Goal: Transaction & Acquisition: Purchase product/service

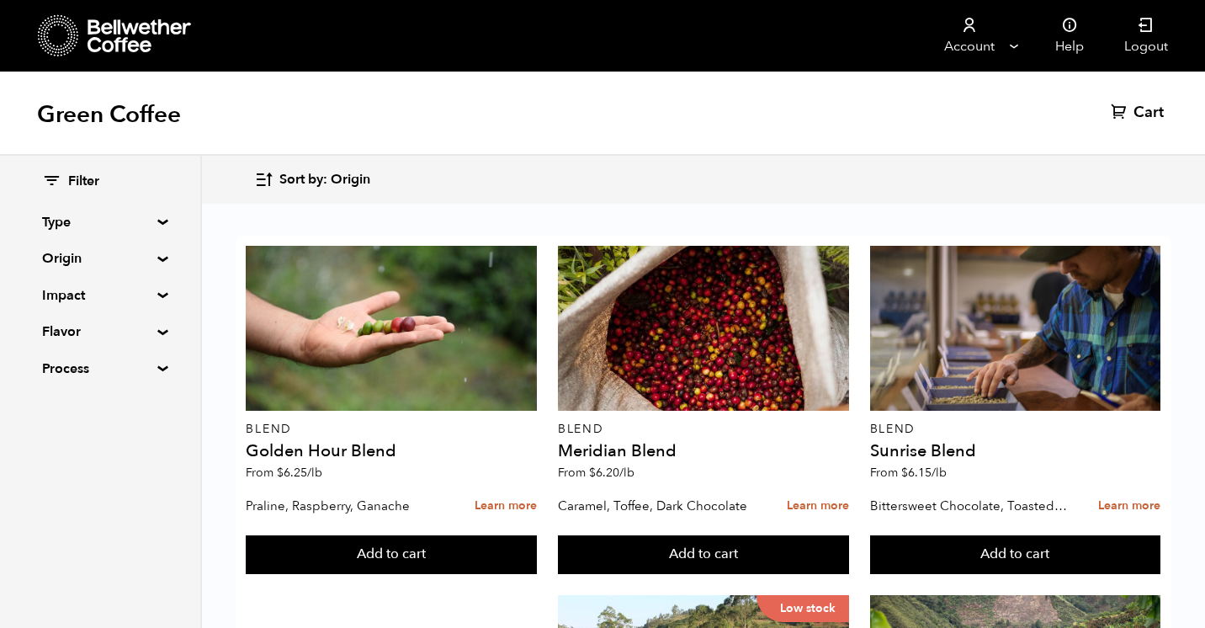
click at [157, 253] on div "Filter Type Blend Single Origin Decaf Seasonal Year Round Origin Blend [GEOGRAP…" at bounding box center [100, 276] width 200 height 240
click at [156, 254] on summary "Origin" at bounding box center [100, 258] width 116 height 20
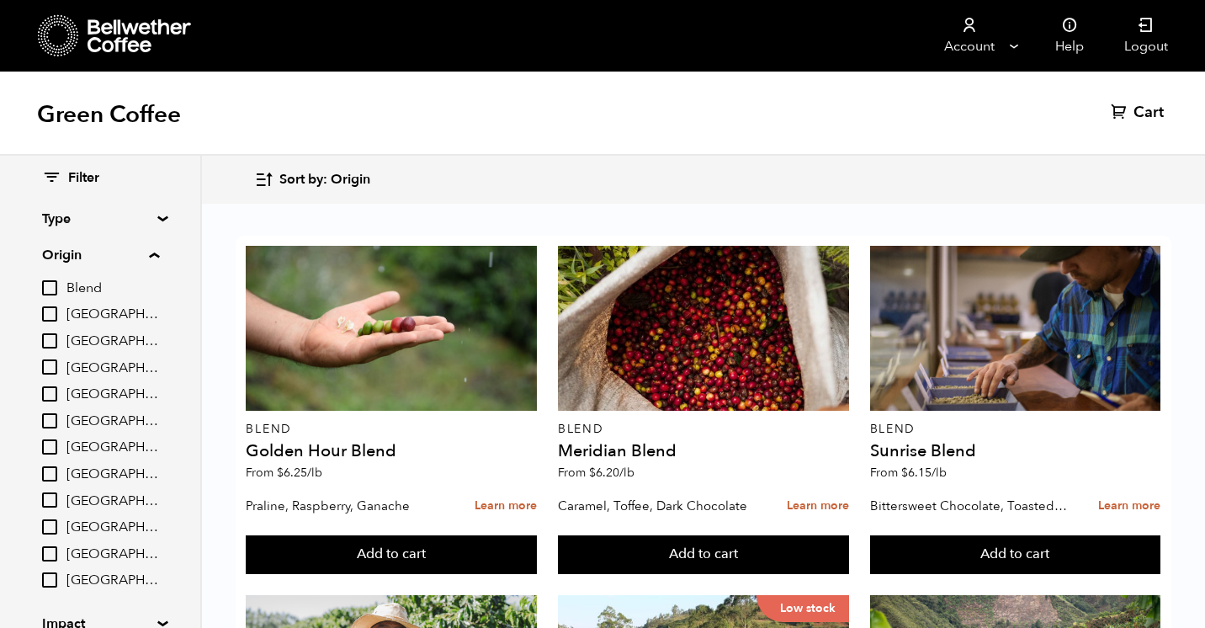
scroll to position [1, 0]
click at [153, 221] on summary "Type" at bounding box center [100, 221] width 116 height 20
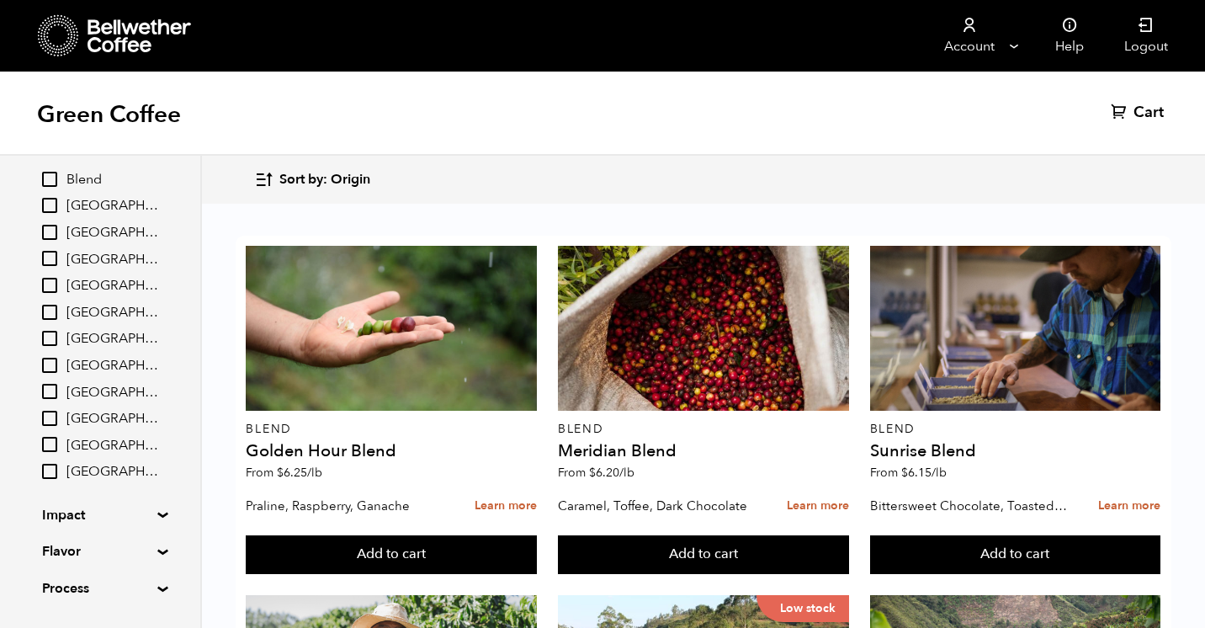
scroll to position [303, 0]
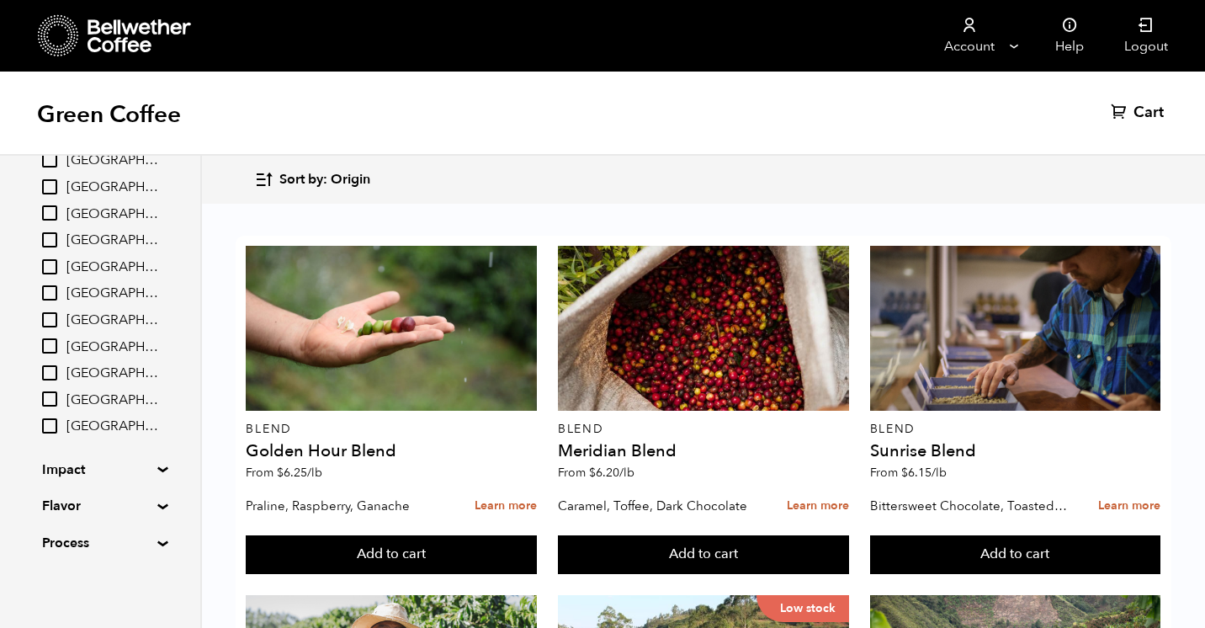
click at [158, 467] on summary "Impact" at bounding box center [100, 470] width 116 height 20
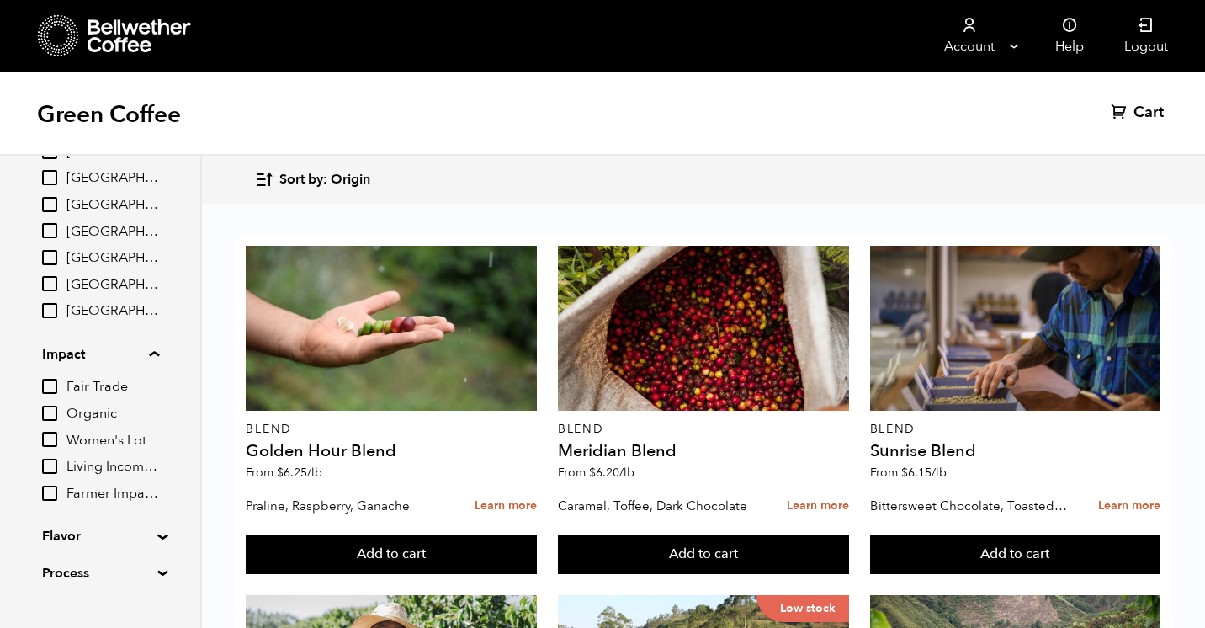
scroll to position [449, 0]
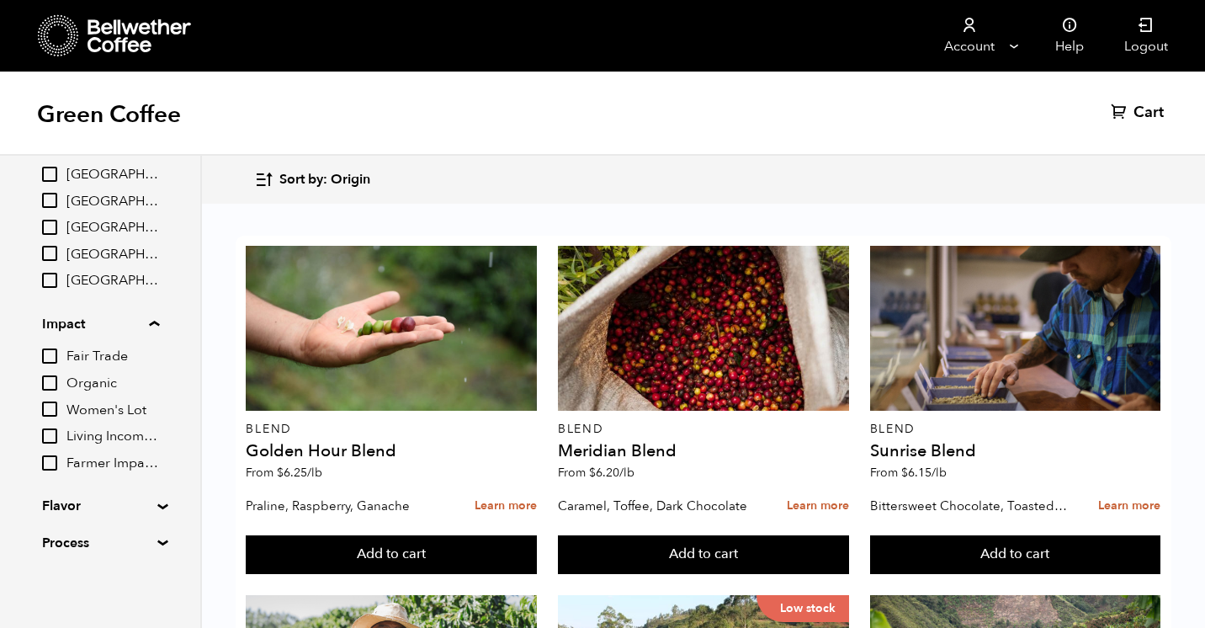
click at [51, 382] on input "Organic" at bounding box center [49, 382] width 15 height 15
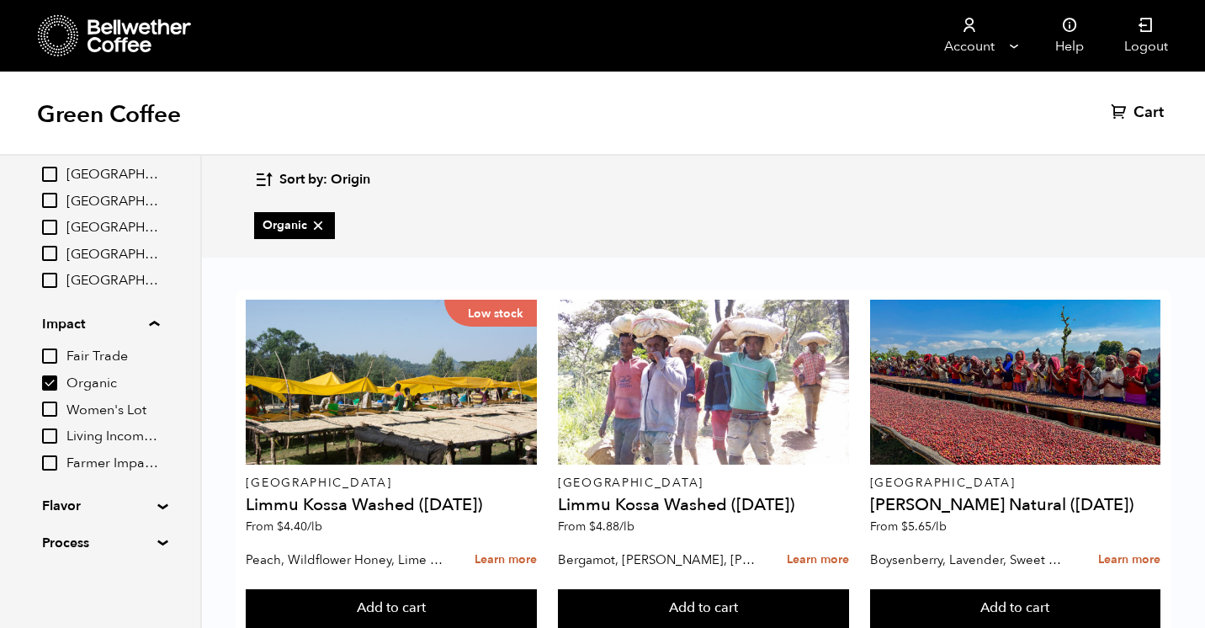
click at [51, 382] on input "Organic" at bounding box center [49, 382] width 15 height 15
checkbox input "false"
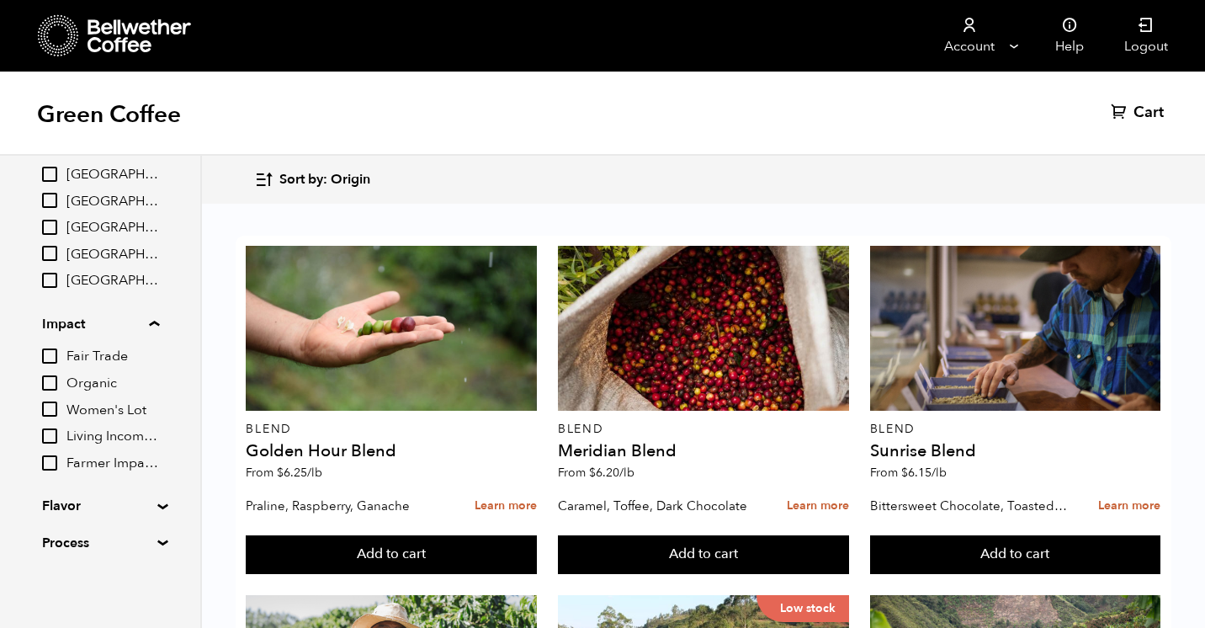
click at [51, 410] on input "Women's Lot" at bounding box center [49, 409] width 15 height 15
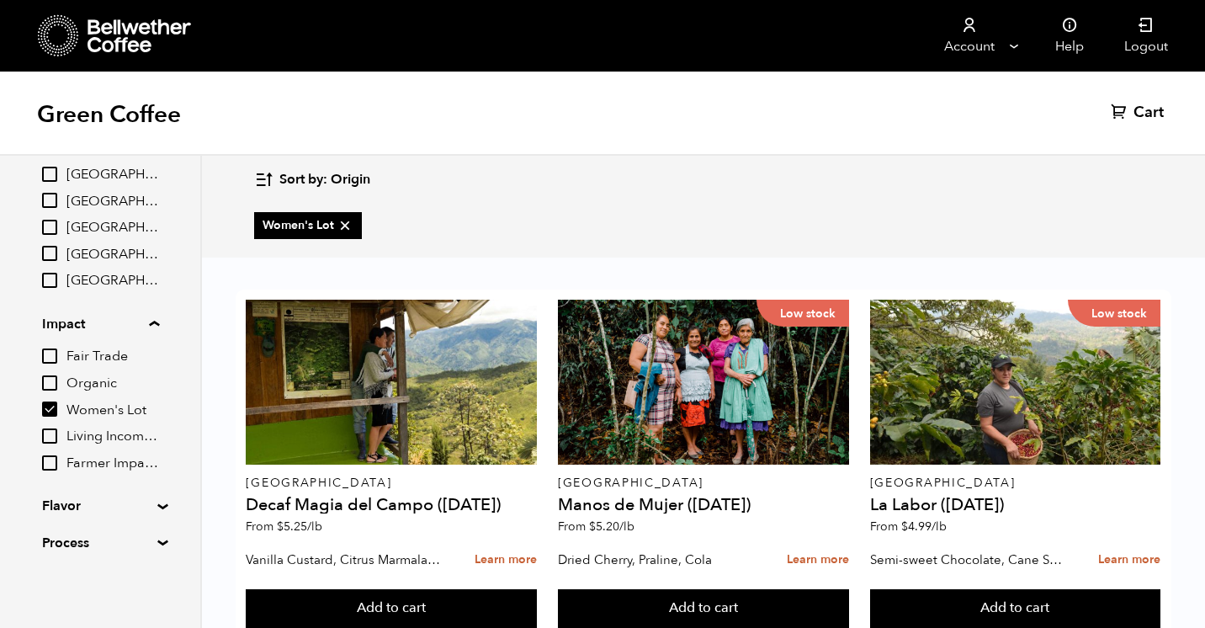
scroll to position [8, 0]
click at [51, 410] on input "Women's Lot" at bounding box center [49, 409] width 15 height 15
checkbox input "false"
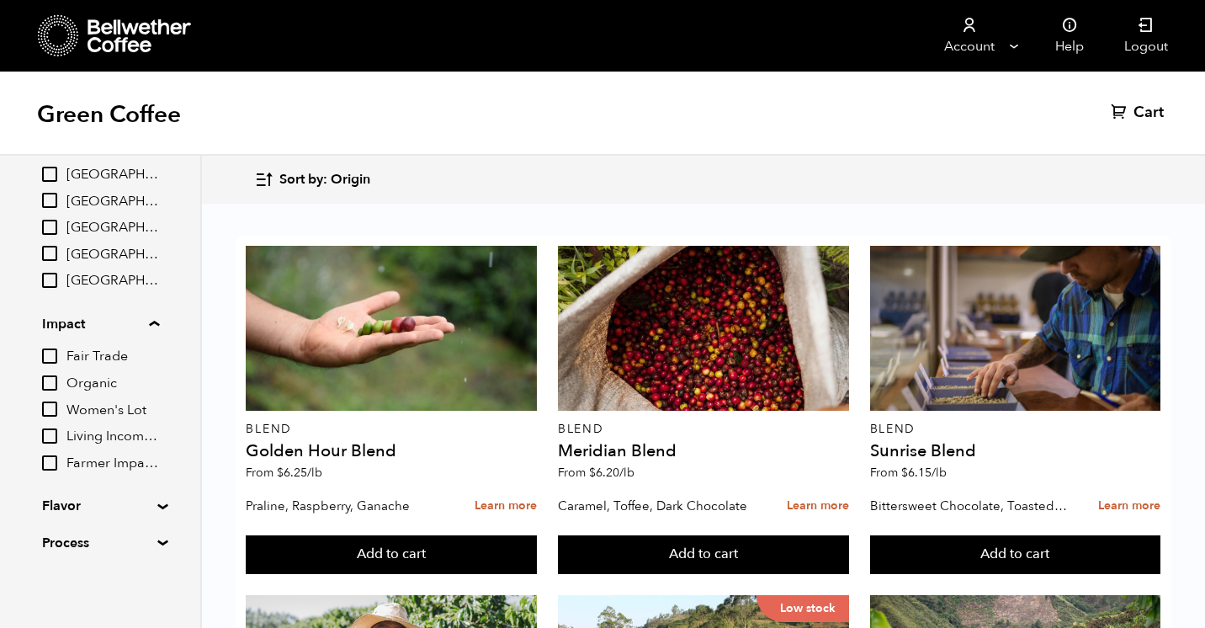
scroll to position [41, 0]
click at [51, 438] on input "Living Income Pricing" at bounding box center [49, 435] width 15 height 15
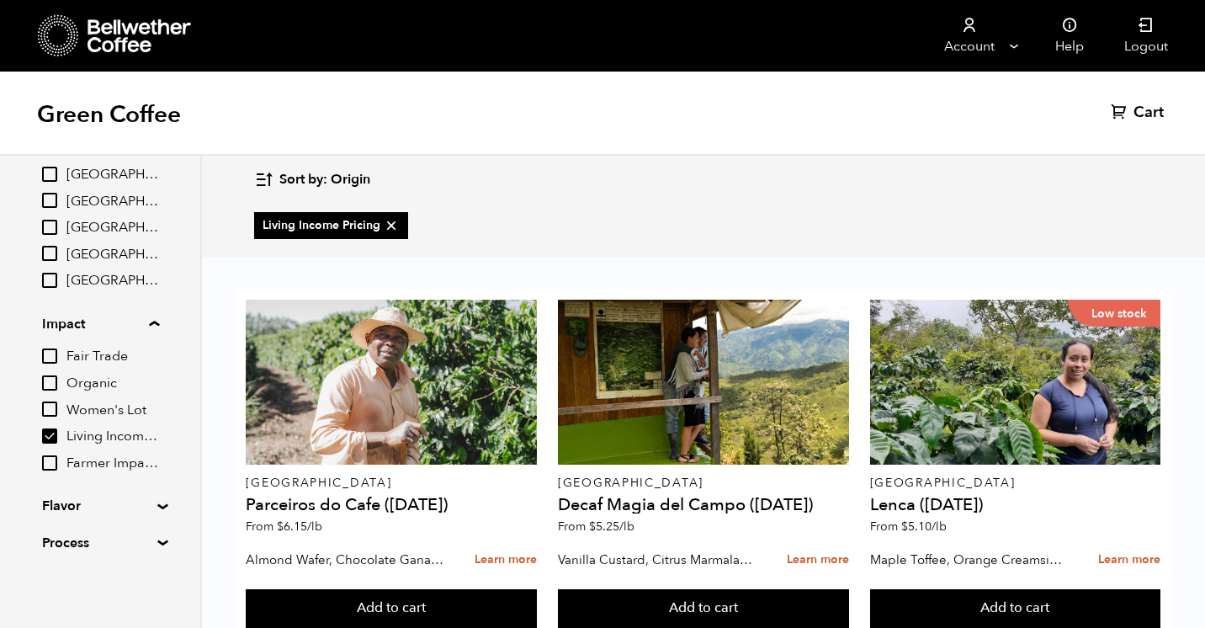
click at [51, 434] on input "Living Income Pricing" at bounding box center [49, 435] width 15 height 15
checkbox input "false"
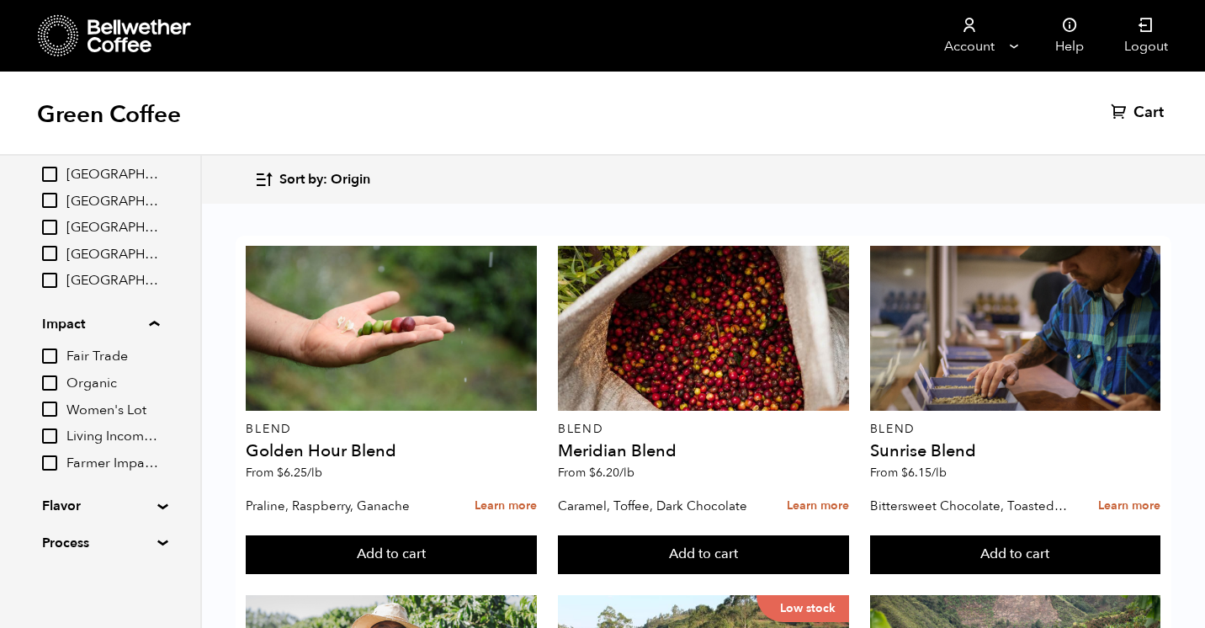
click at [45, 455] on input "Farmer Impact Fund" at bounding box center [49, 462] width 15 height 15
checkbox input "true"
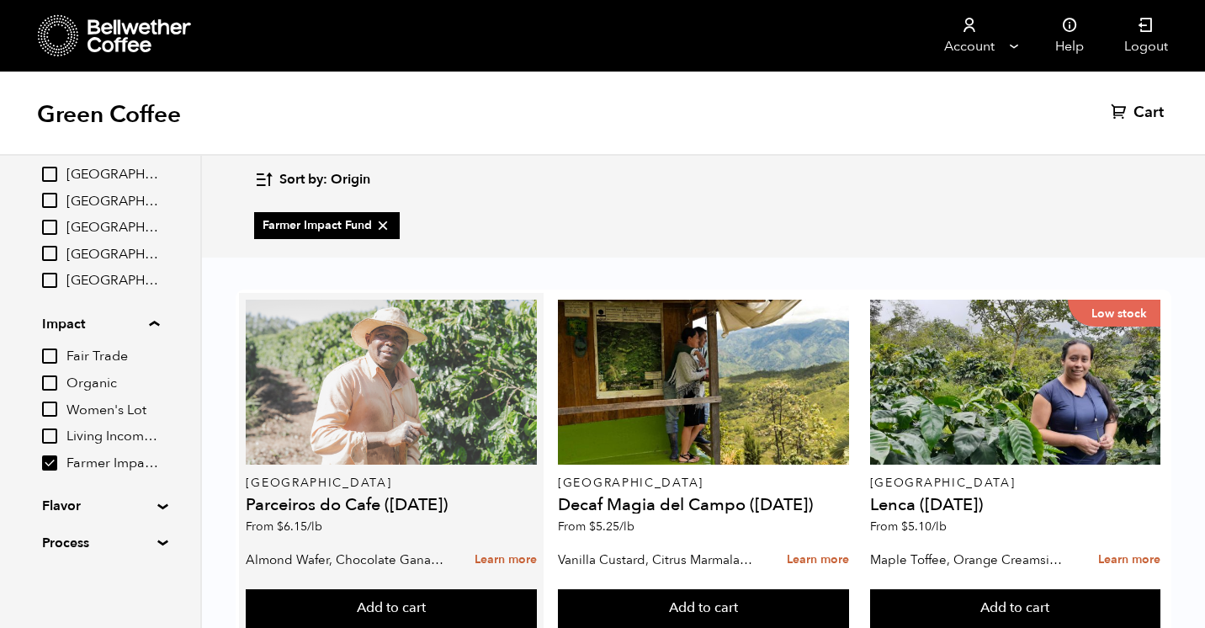
click at [422, 365] on div at bounding box center [391, 382] width 291 height 165
click at [435, 387] on div at bounding box center [391, 382] width 291 height 165
click at [376, 386] on div at bounding box center [391, 382] width 291 height 165
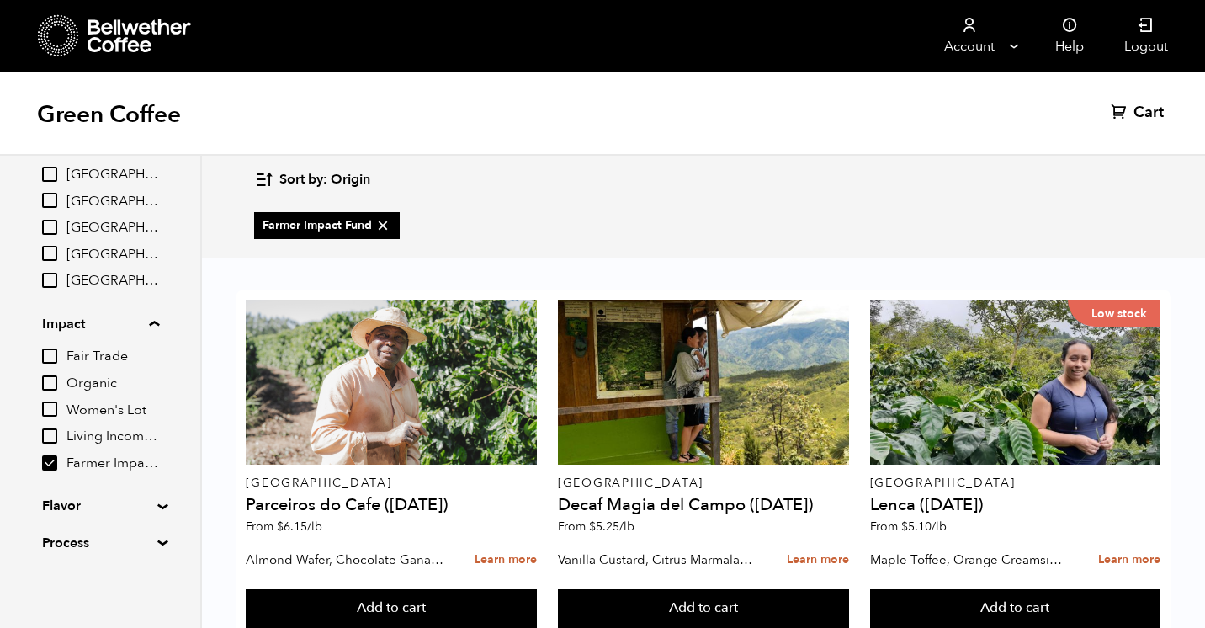
click at [157, 540] on summary "Process" at bounding box center [100, 543] width 116 height 20
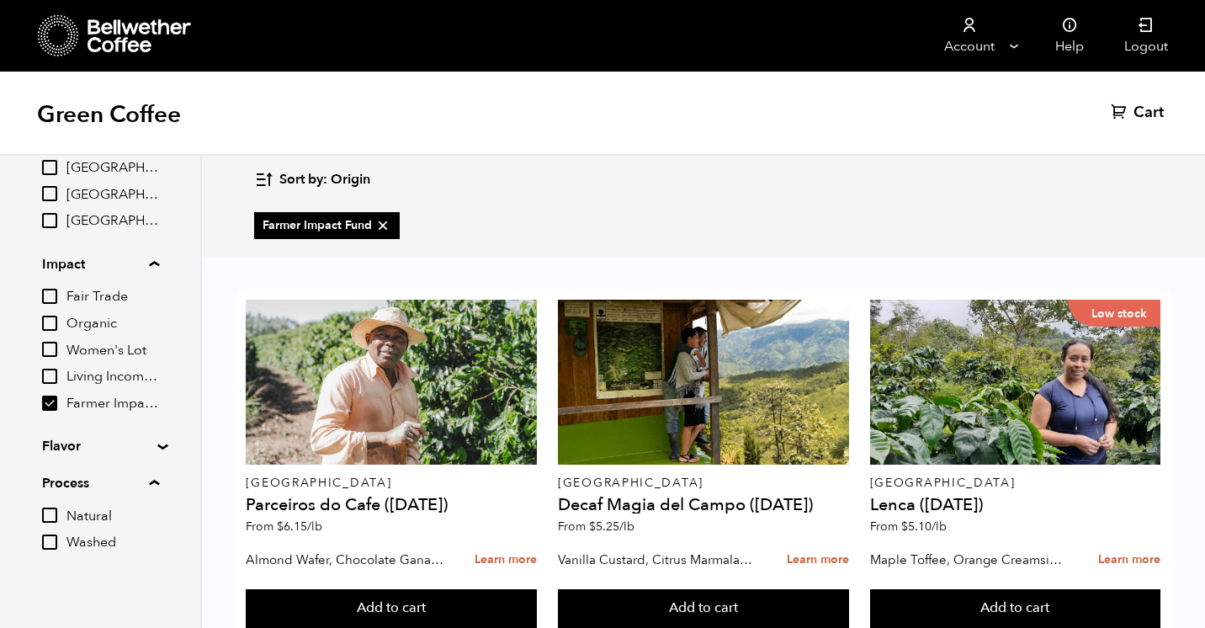
scroll to position [512, 0]
click at [154, 441] on summary "Flavor" at bounding box center [100, 443] width 116 height 20
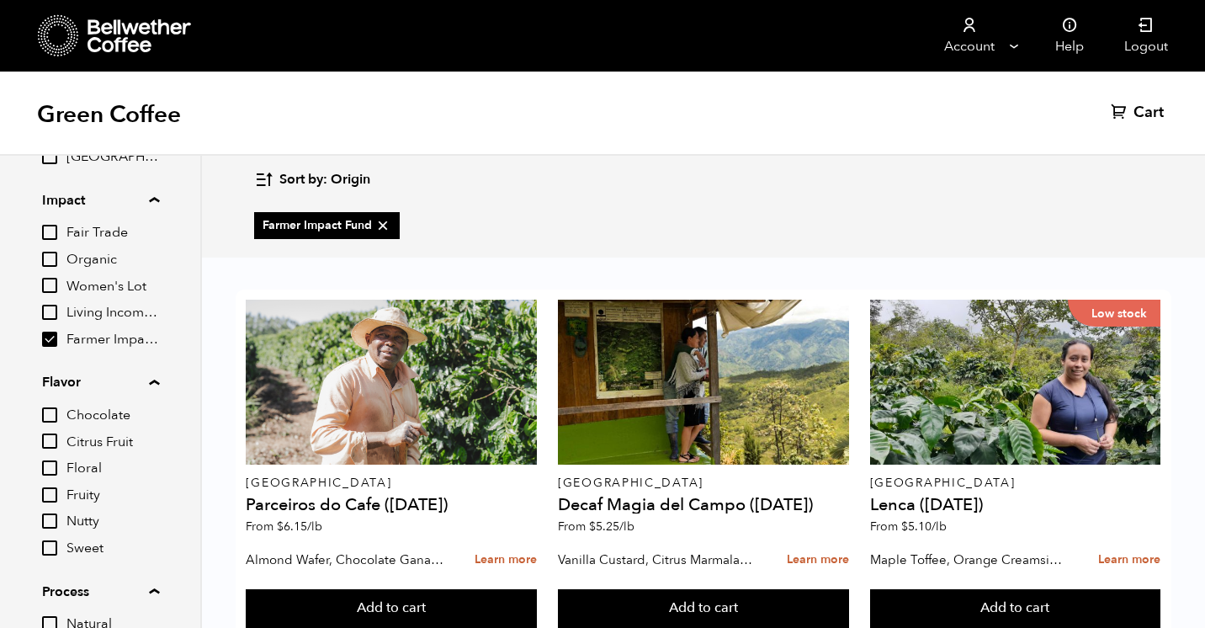
scroll to position [574, 0]
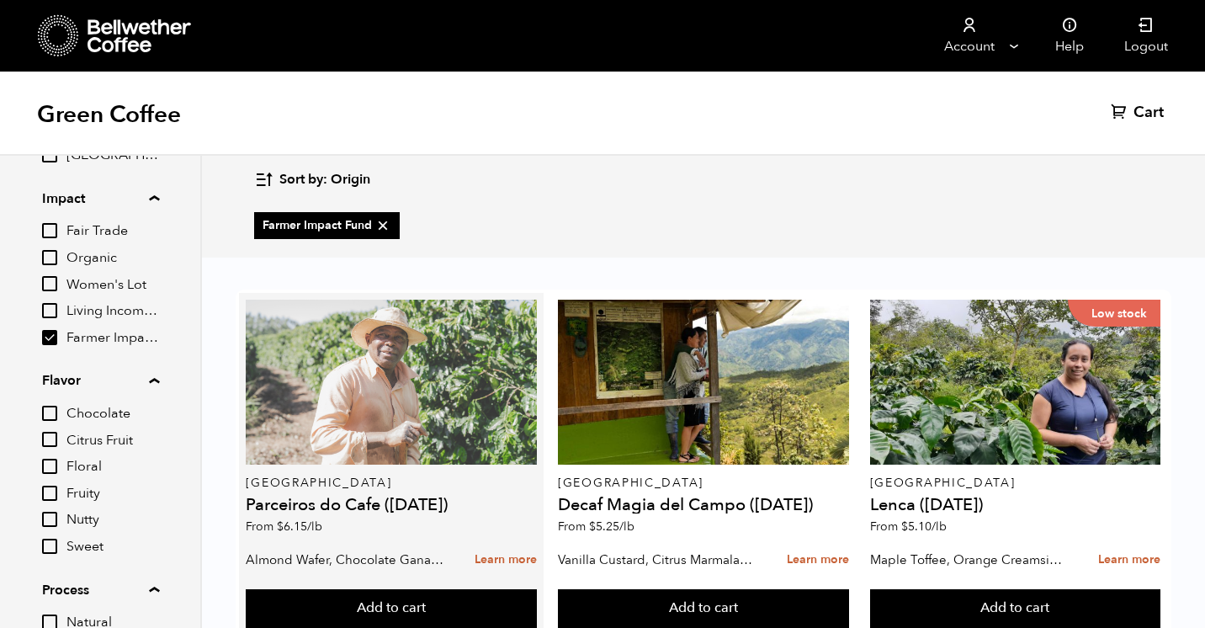
click at [411, 301] on div at bounding box center [391, 382] width 291 height 165
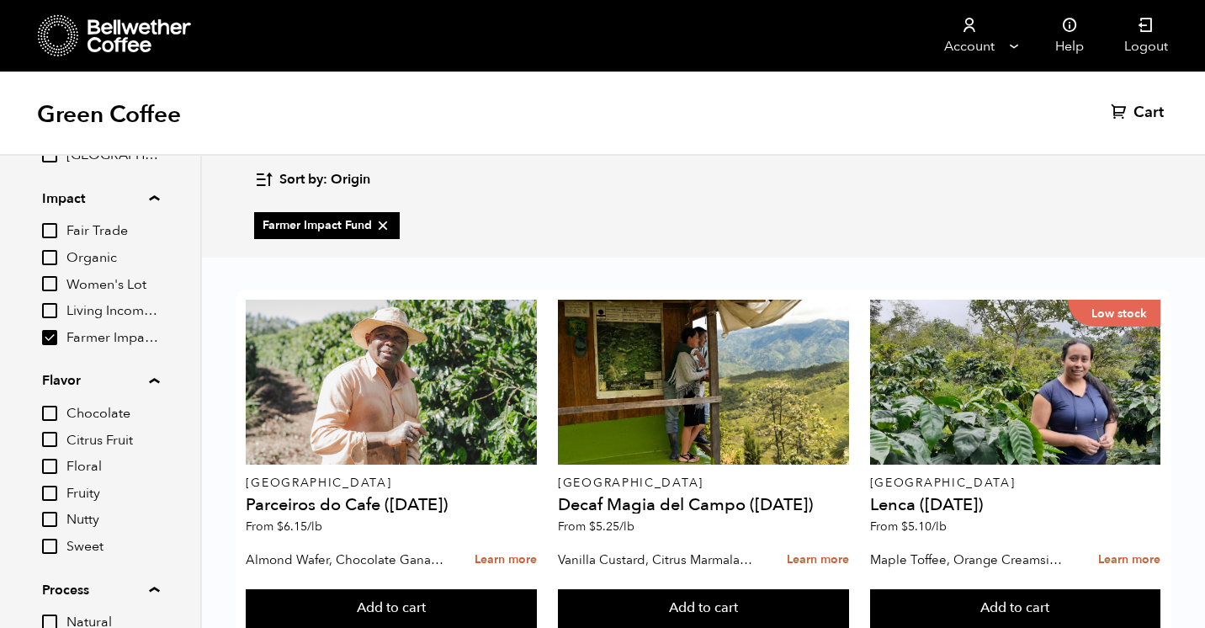
click at [940, 102] on div "Green Coffee Cart (0)" at bounding box center [602, 114] width 1205 height 84
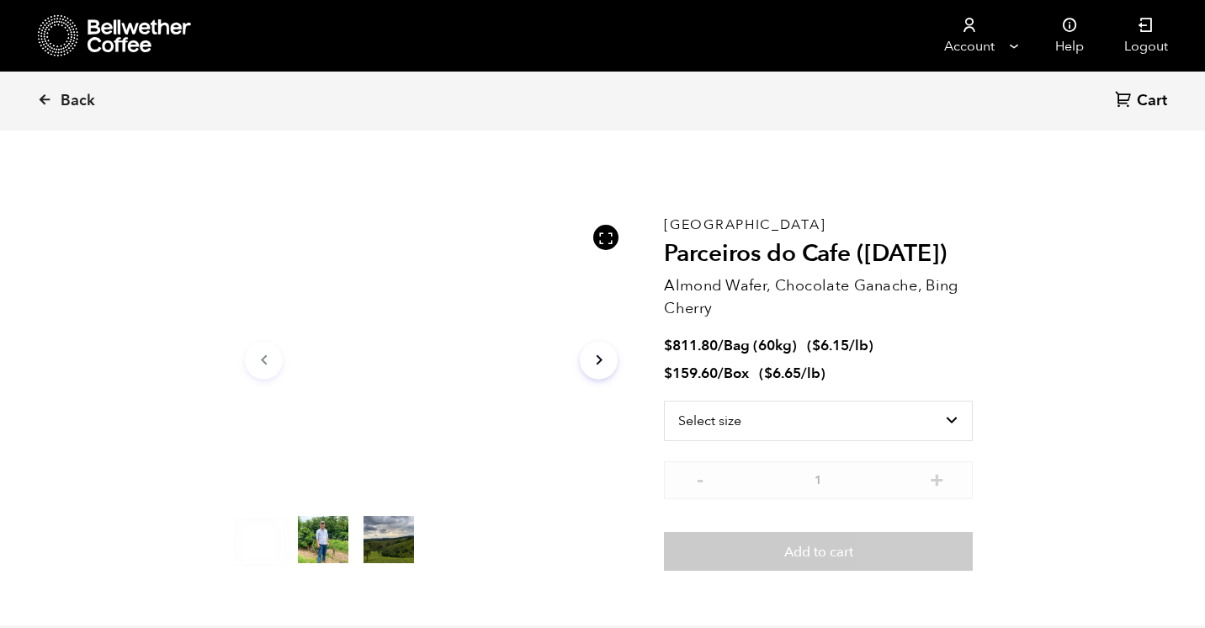
scroll to position [732, 721]
